Goal: Navigation & Orientation: Find specific page/section

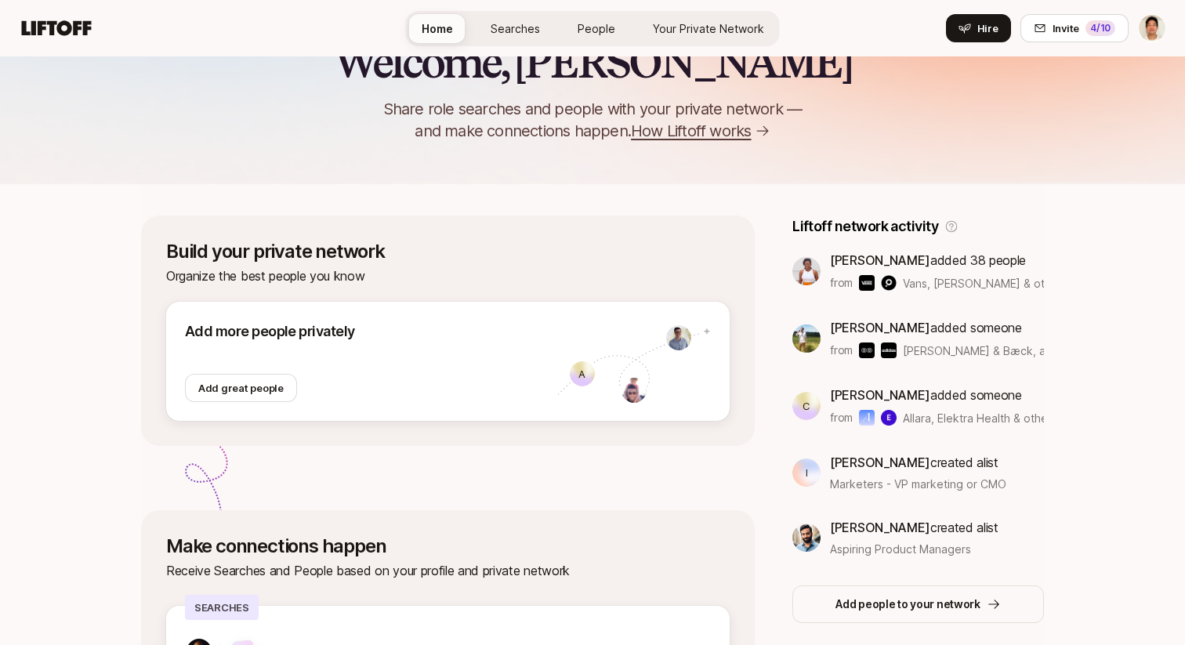
scroll to position [67, 0]
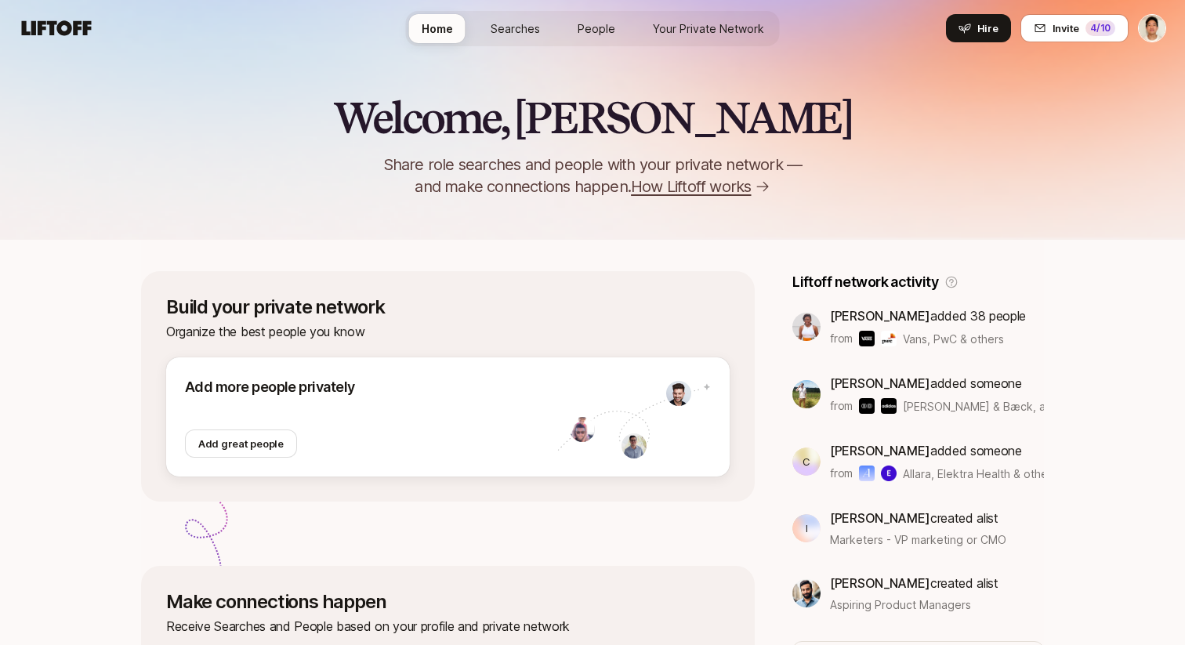
click at [838, 161] on div "Welcome, [PERSON_NAME] Share role searches and people with your private network…" at bounding box center [592, 145] width 1185 height 103
click at [840, 78] on div "Welcome, [PERSON_NAME] Share role searches and people with your private network…" at bounding box center [592, 118] width 1185 height 241
